Goal: Transaction & Acquisition: Download file/media

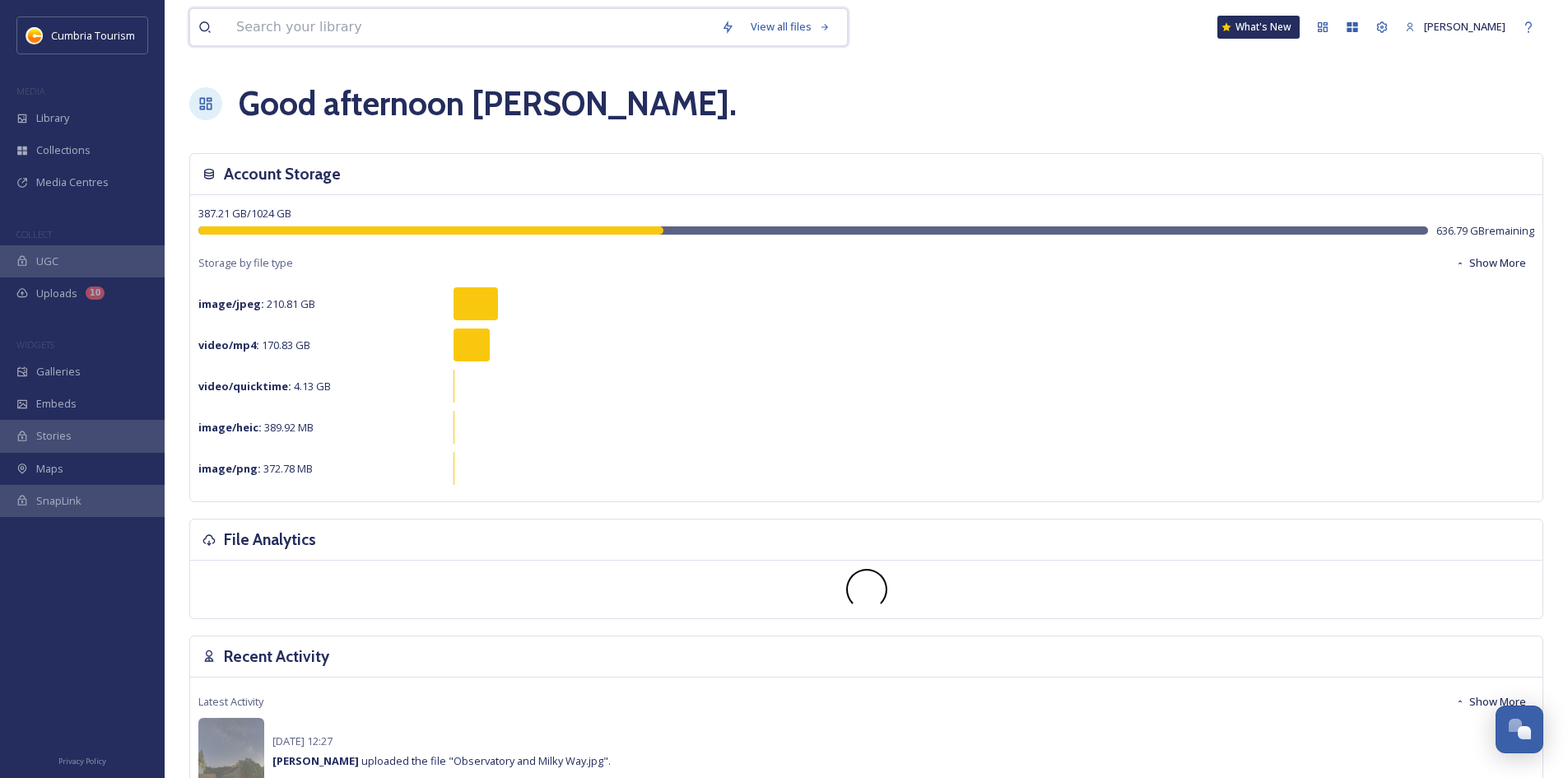
click at [324, 29] on input at bounding box center [470, 27] width 485 height 36
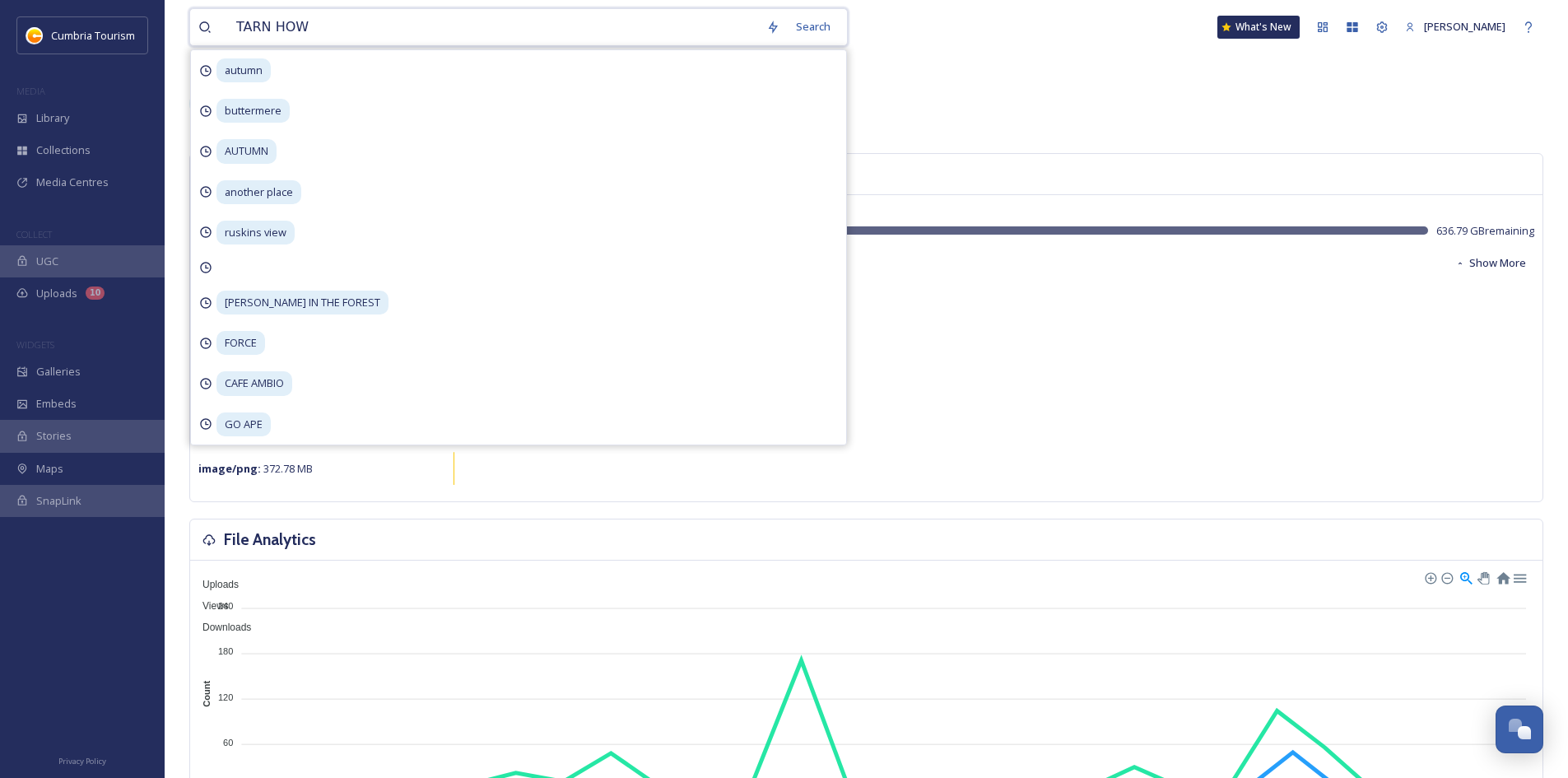
type input "TARN HOWS"
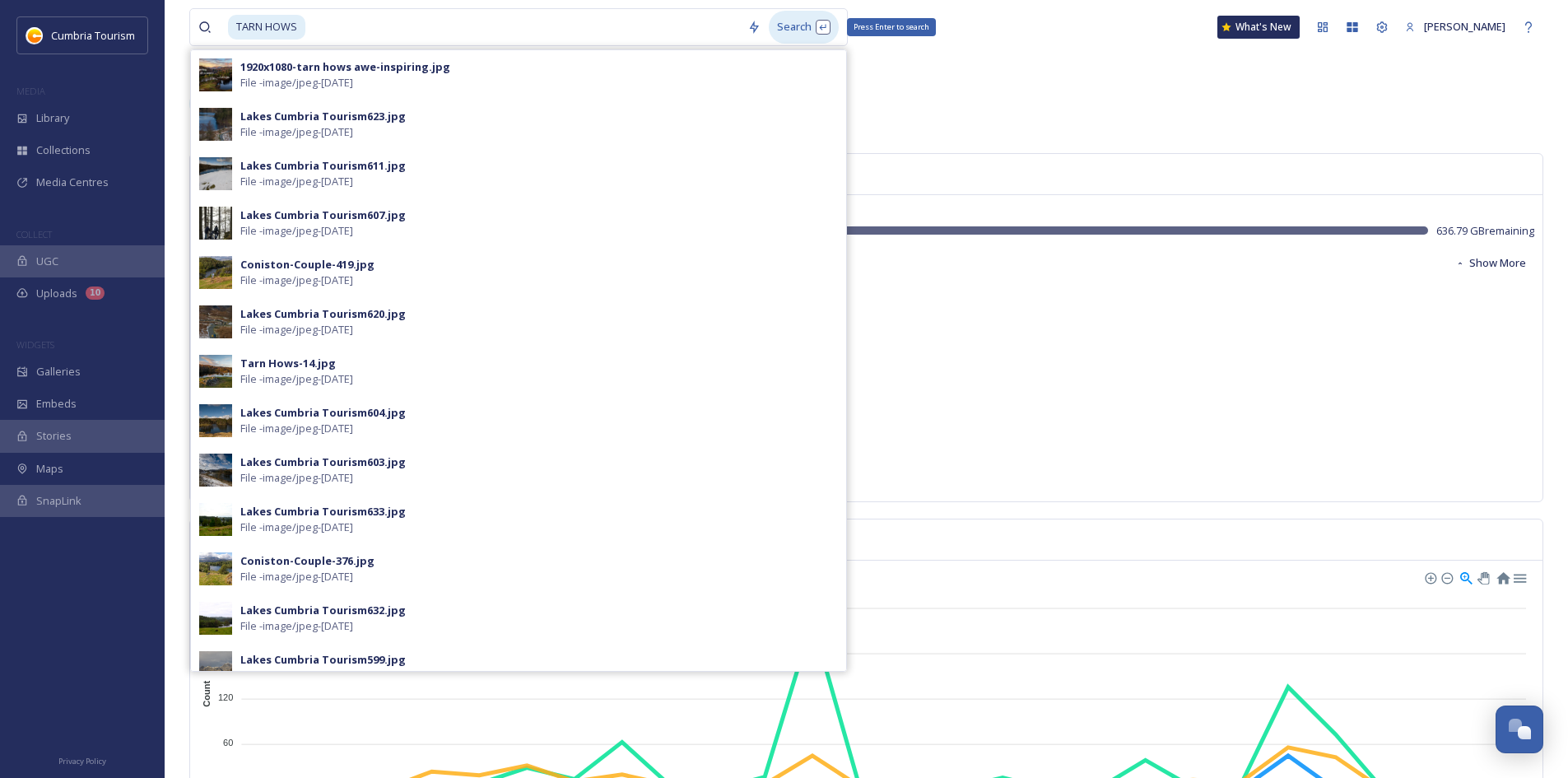
click at [802, 31] on div "Search Press Enter to search" at bounding box center [803, 27] width 70 height 32
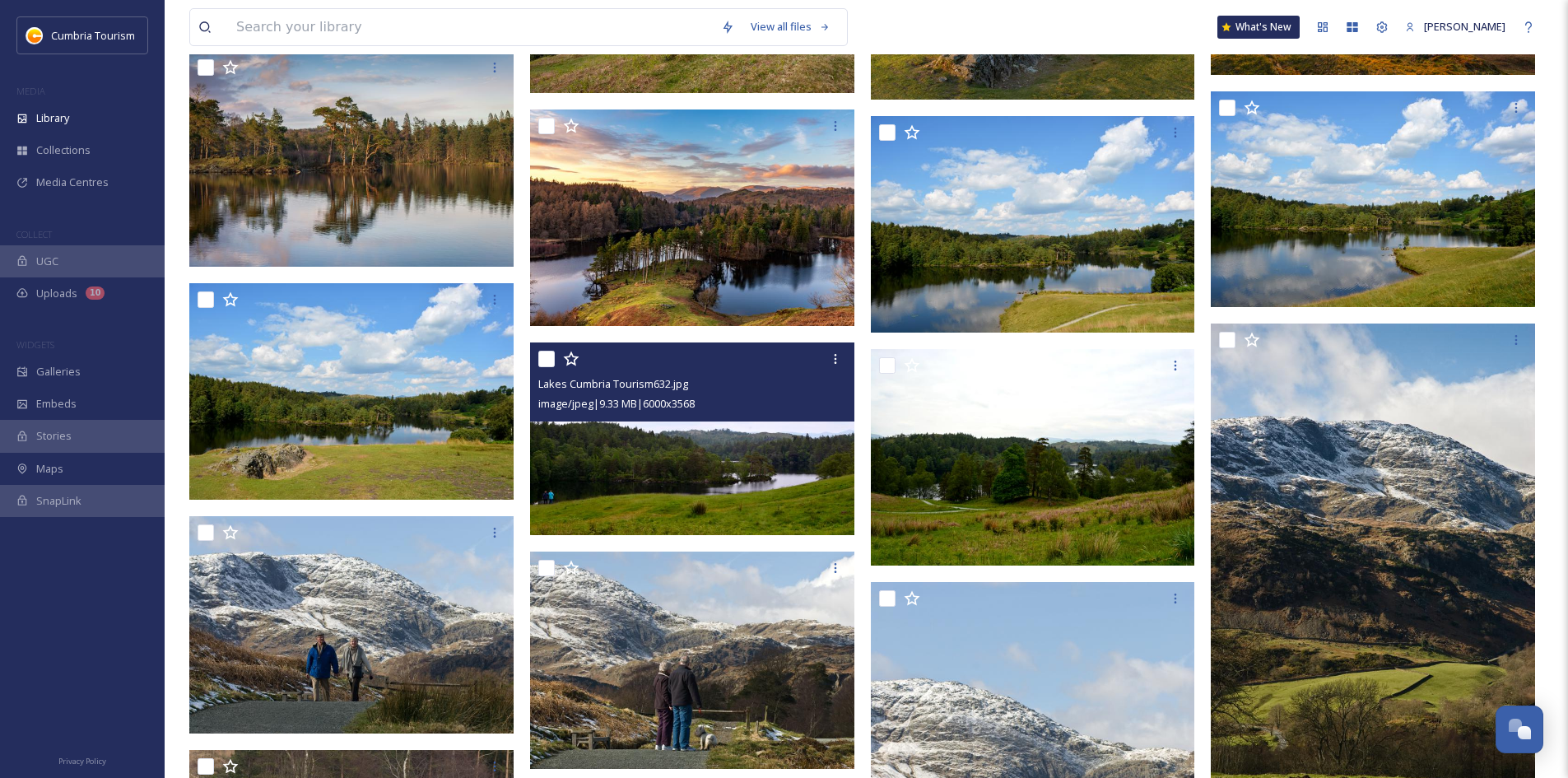
scroll to position [1940, 0]
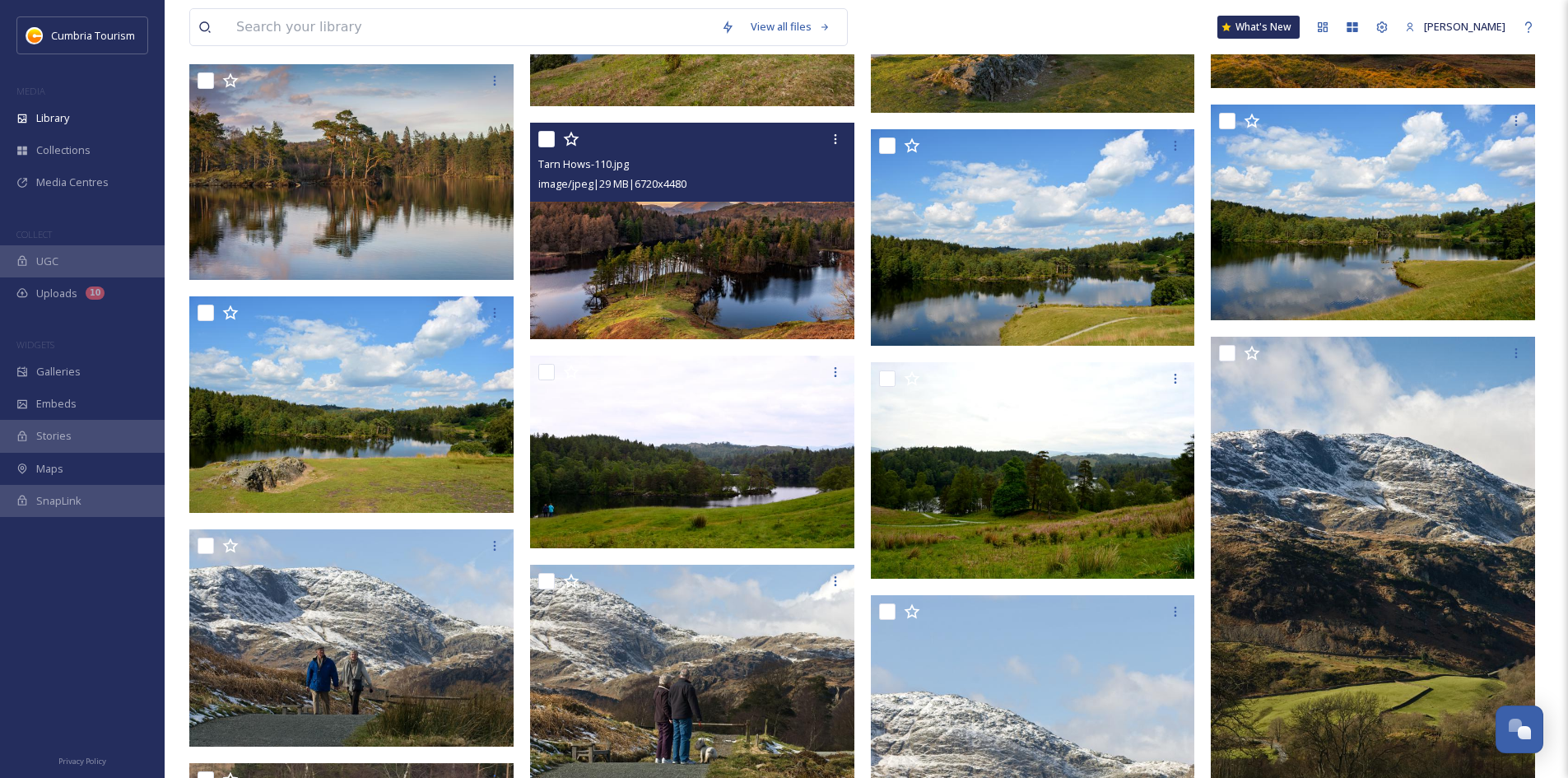
click at [756, 239] on img at bounding box center [692, 231] width 325 height 216
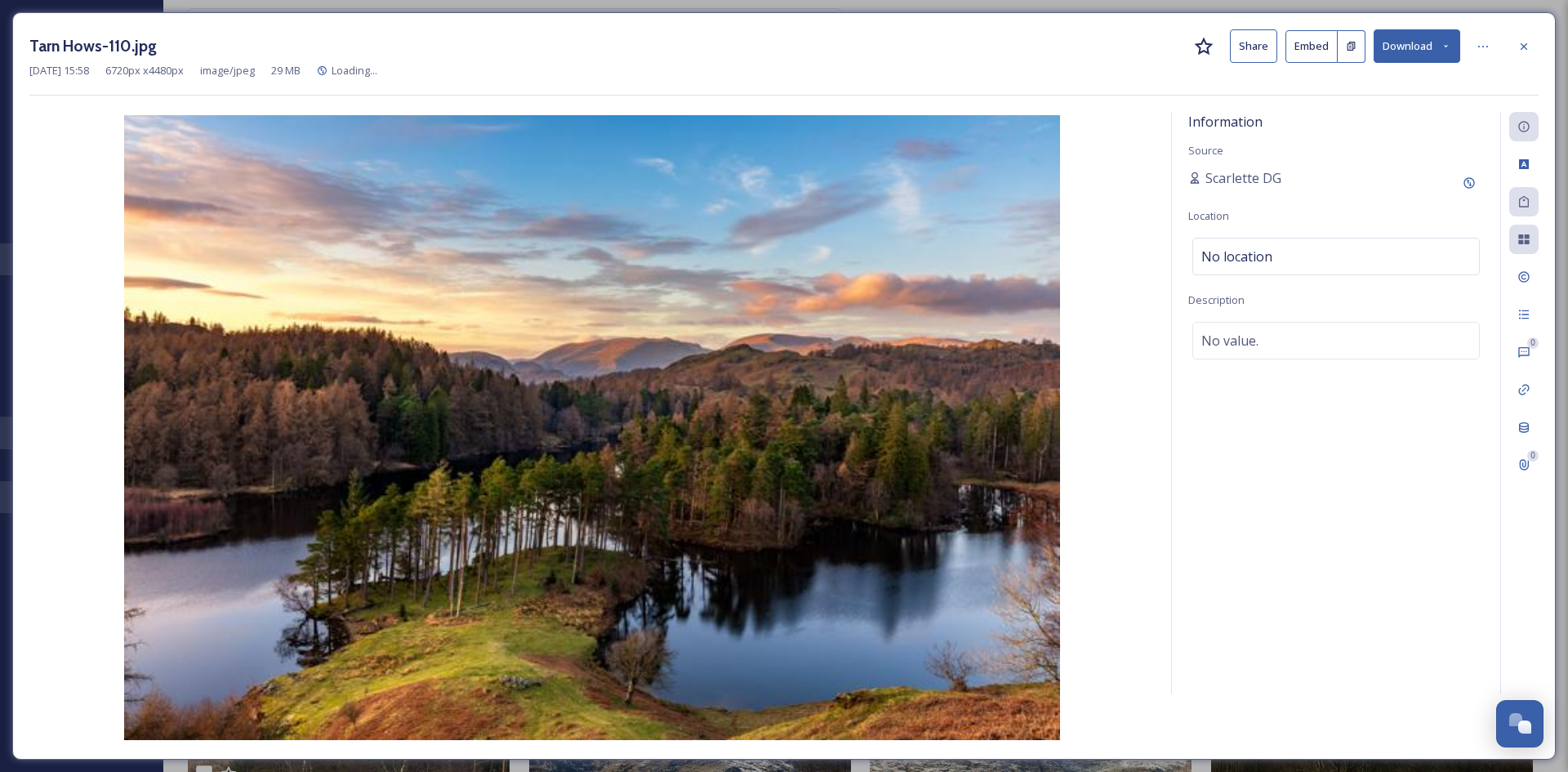
click at [1427, 45] on button "Download" at bounding box center [1417, 46] width 87 height 33
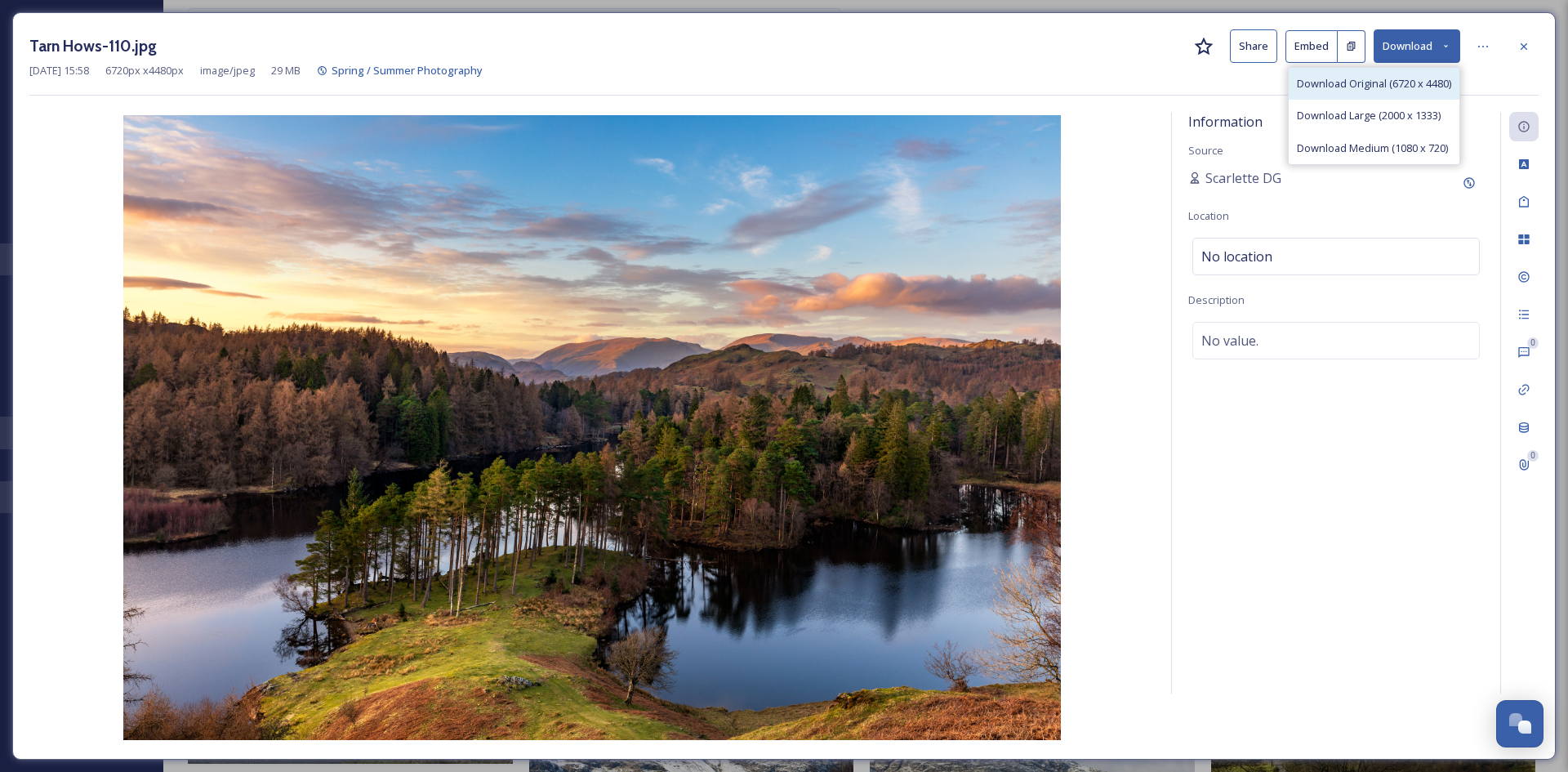
click at [1401, 82] on span "Download Original (6720 x 4480)" at bounding box center [1374, 83] width 155 height 16
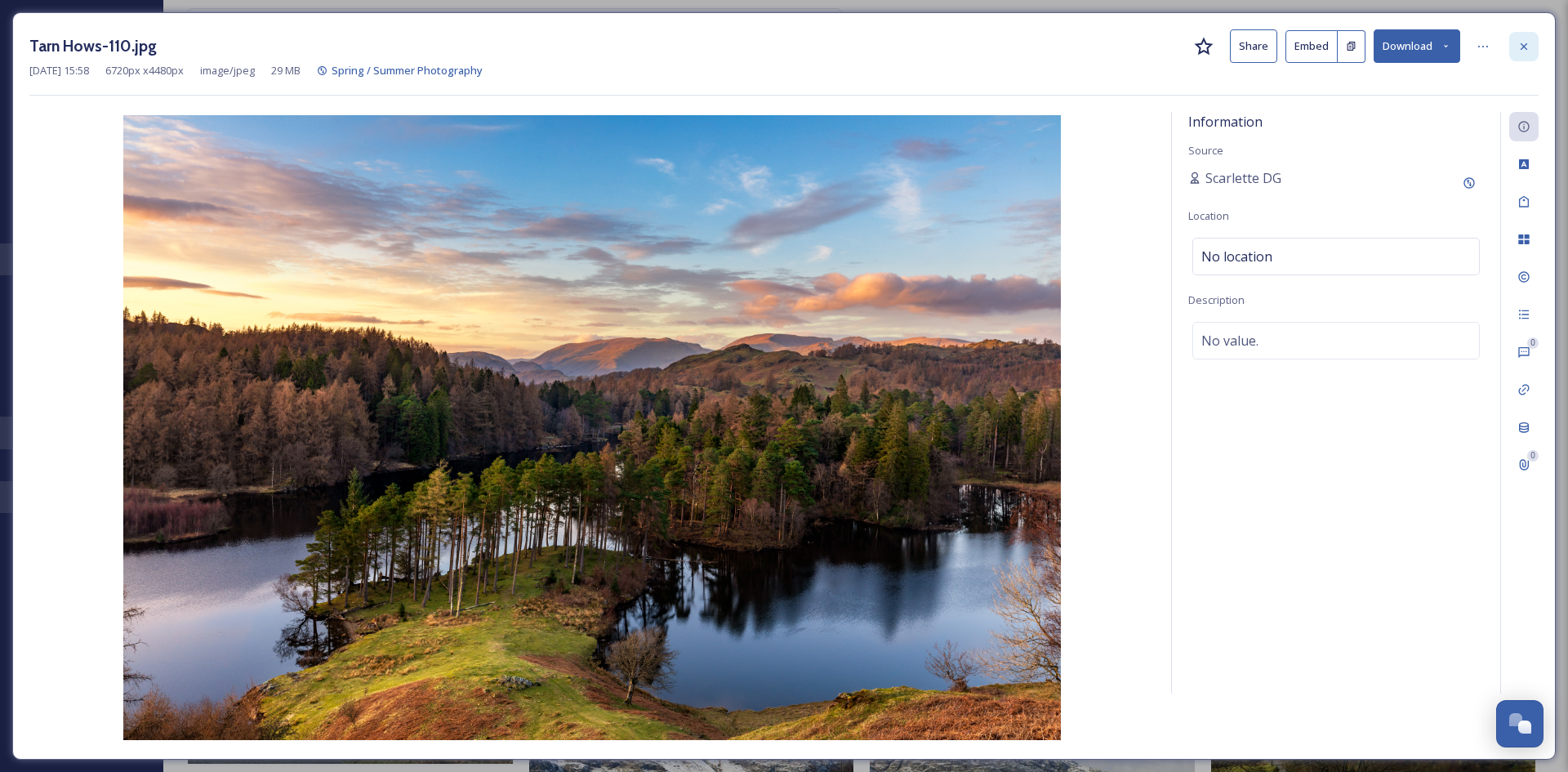
click at [1522, 56] on div at bounding box center [1523, 46] width 29 height 29
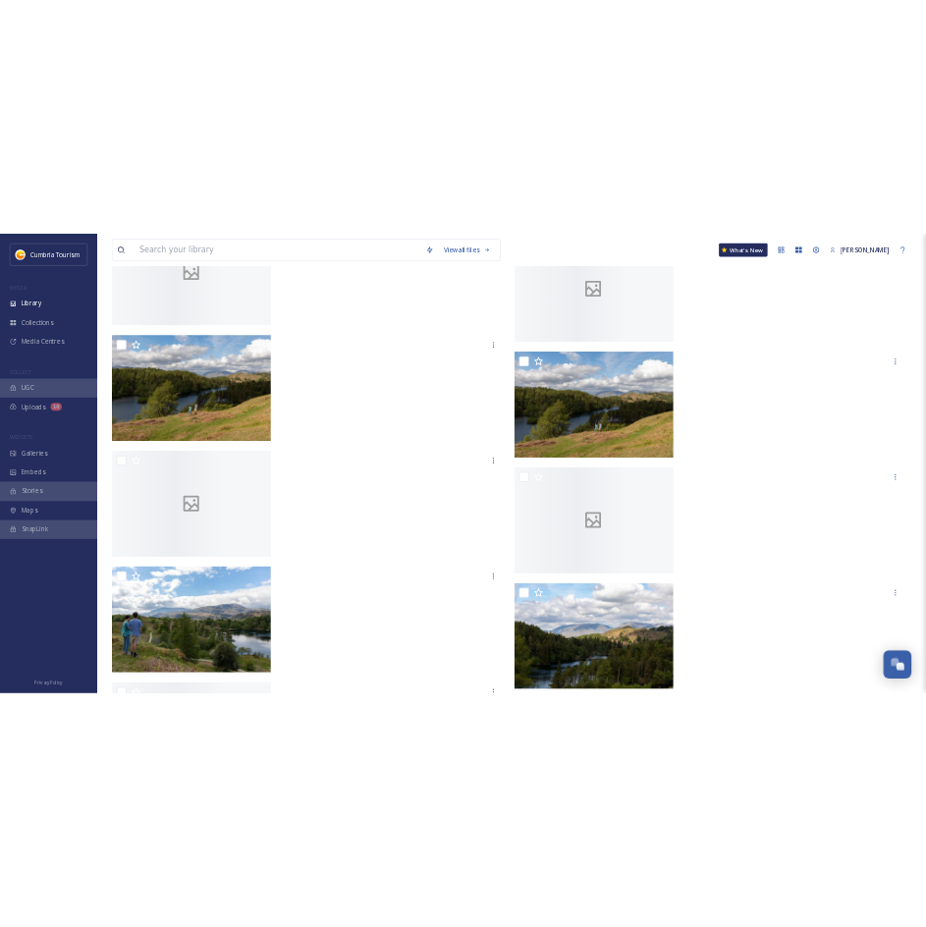
scroll to position [3661, 0]
